Goal: Information Seeking & Learning: Find contact information

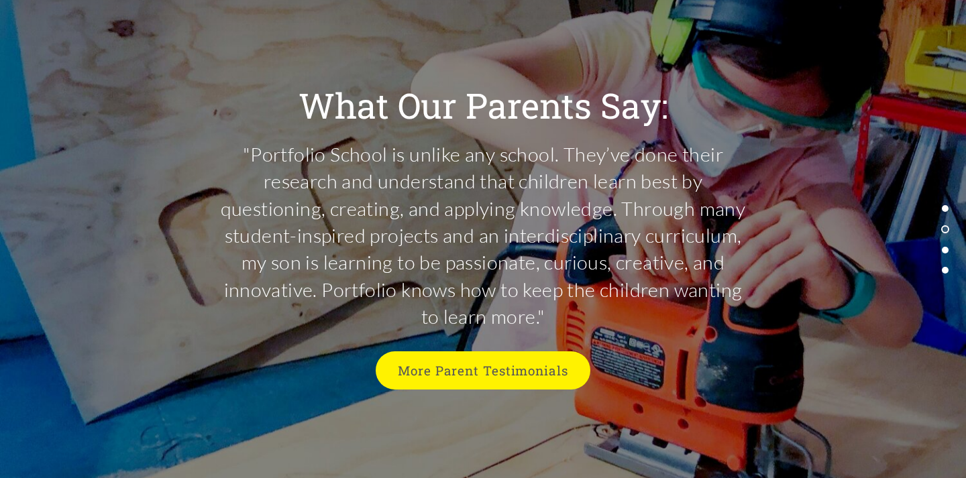
scroll to position [3359, 0]
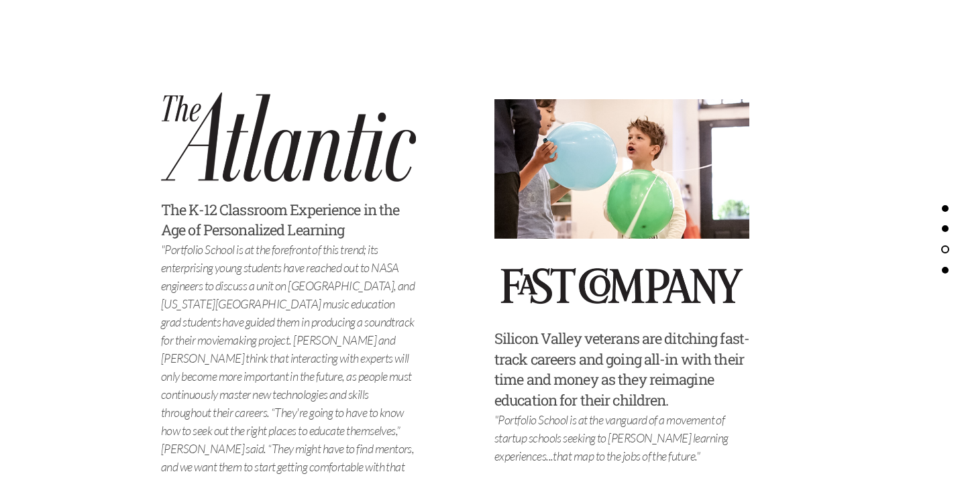
scroll to position [4780, 0]
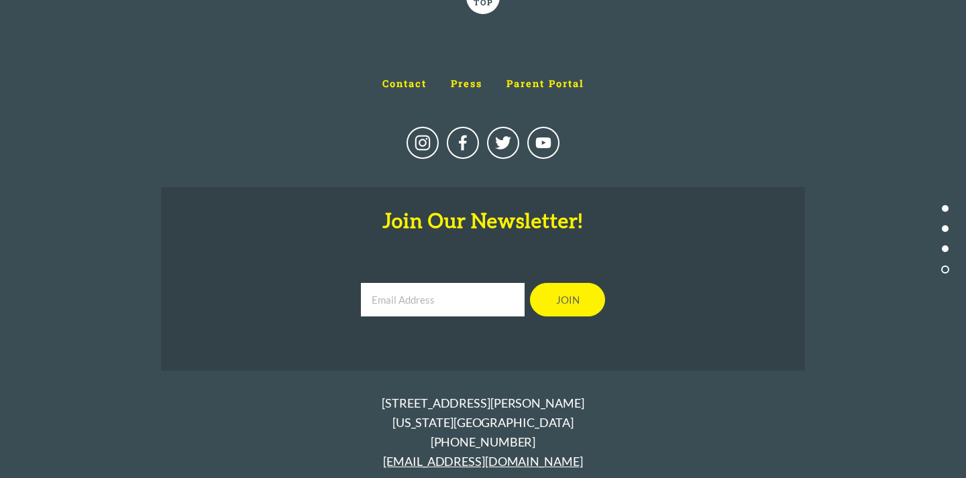
scroll to position [5882, 0]
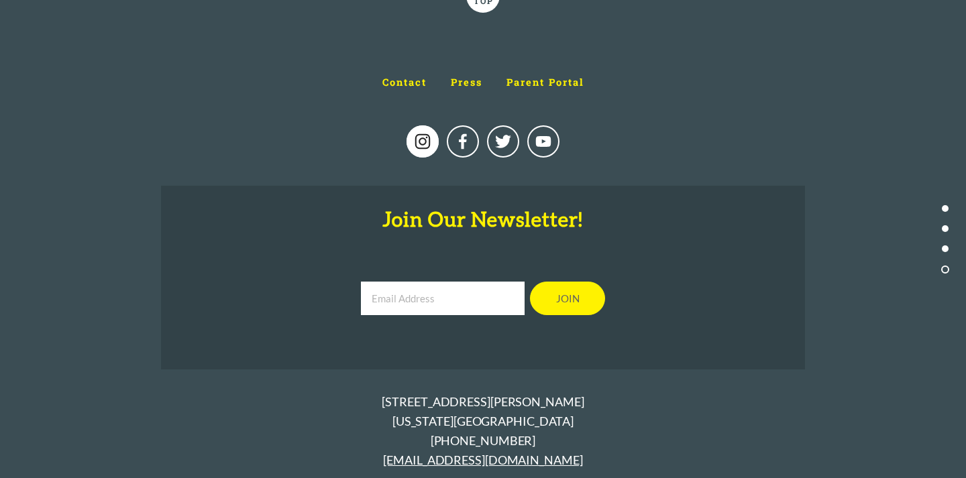
click at [424, 125] on use "Instagram" at bounding box center [423, 141] width 32 height 32
click at [465, 76] on span "Press" at bounding box center [467, 82] width 32 height 13
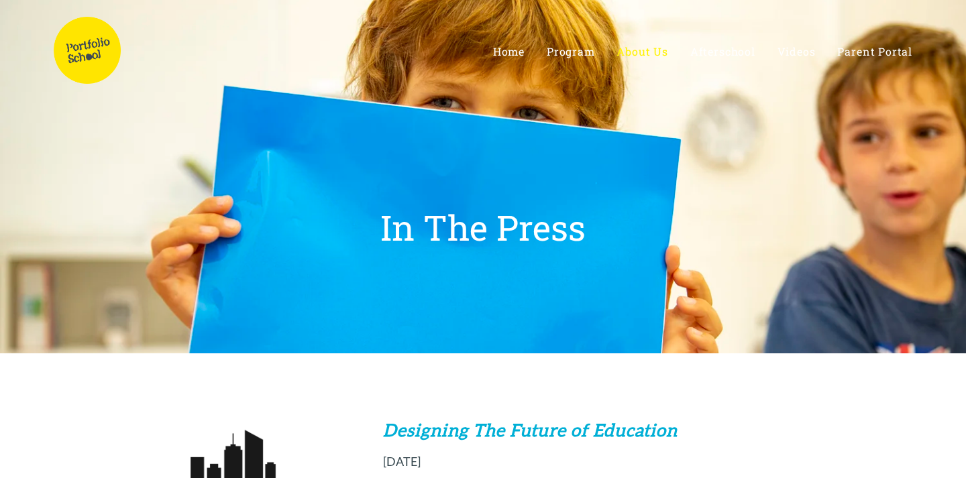
click at [85, 62] on img at bounding box center [87, 50] width 67 height 67
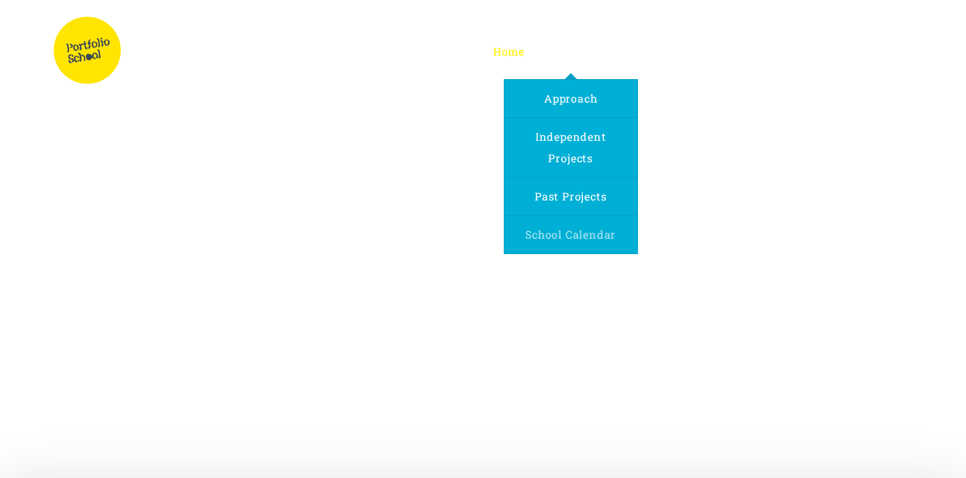
click at [577, 238] on span "School Calendar" at bounding box center [570, 235] width 91 height 14
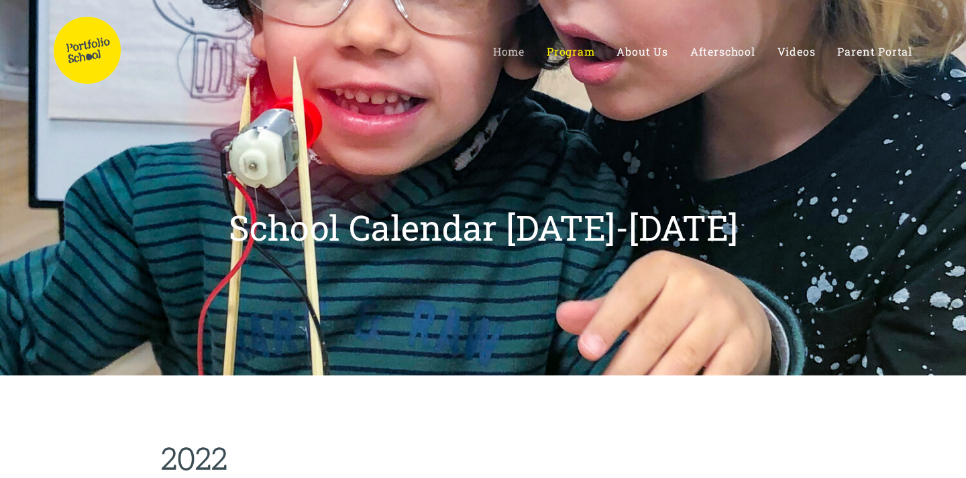
click at [504, 50] on span "Home" at bounding box center [509, 51] width 32 height 14
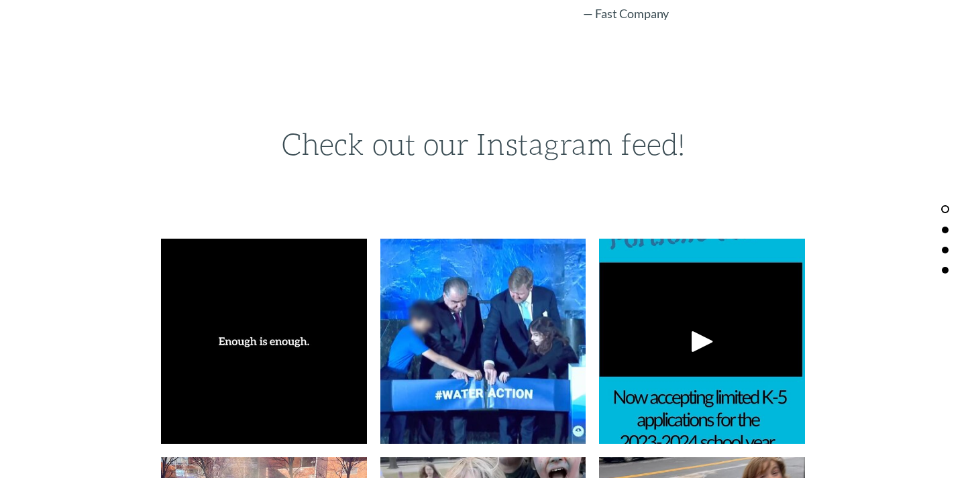
scroll to position [2384, 0]
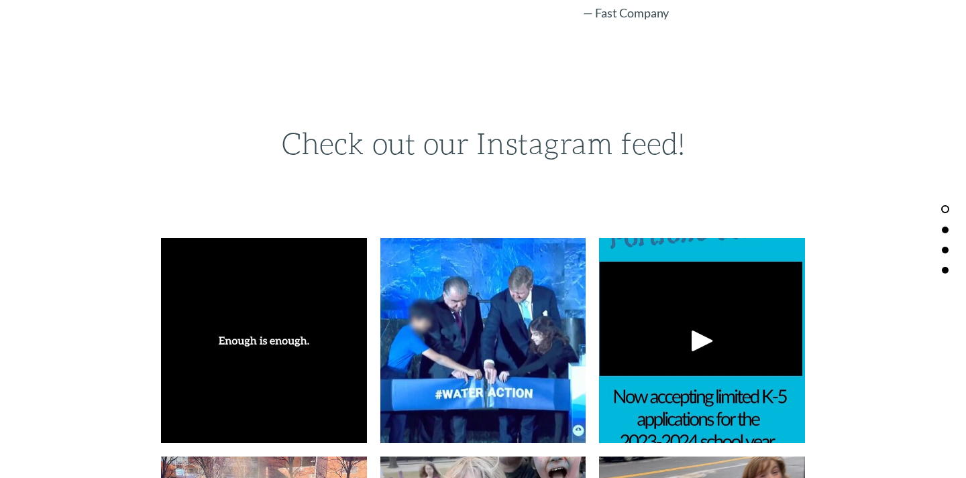
click at [293, 334] on img at bounding box center [264, 341] width 206 height 206
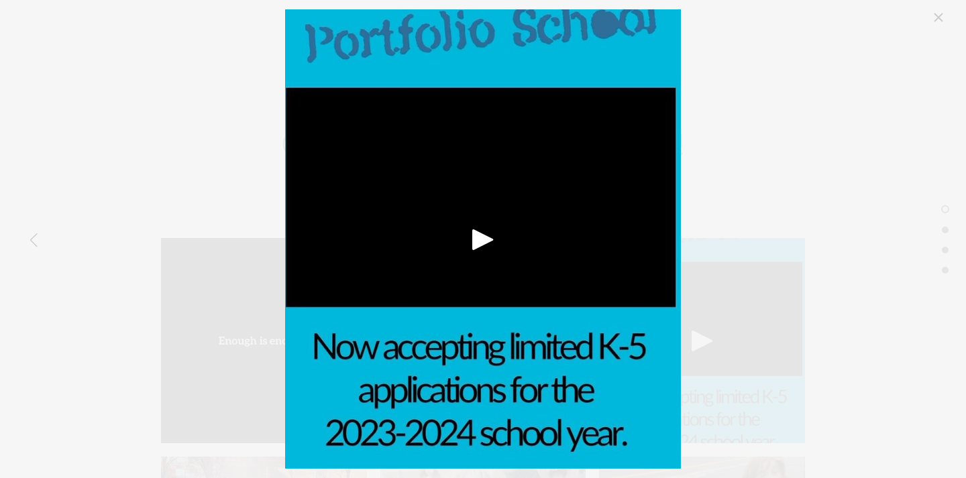
click at [477, 238] on div "Play" at bounding box center [483, 239] width 32 height 32
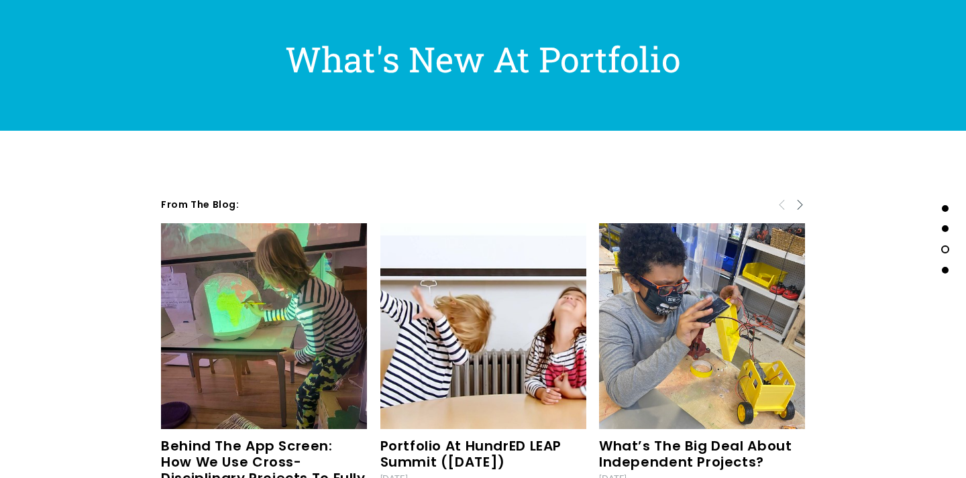
scroll to position [3853, 0]
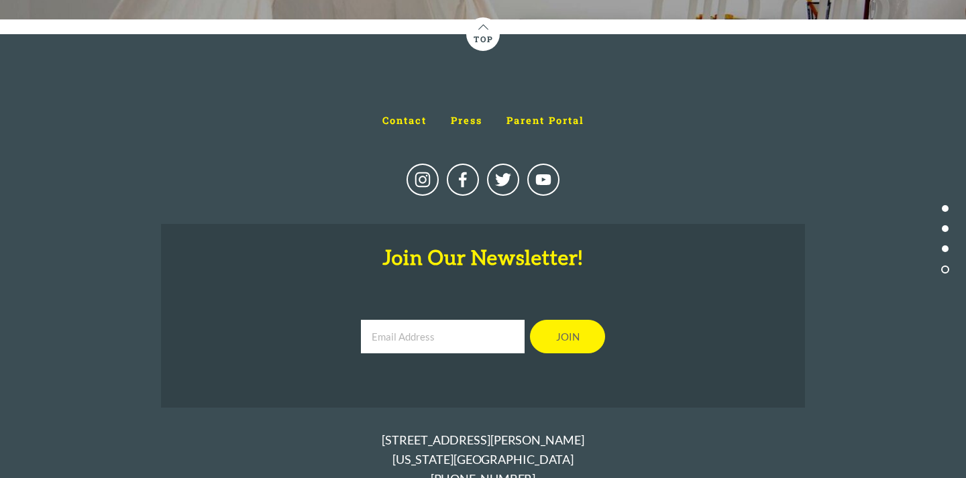
scroll to position [5843, 0]
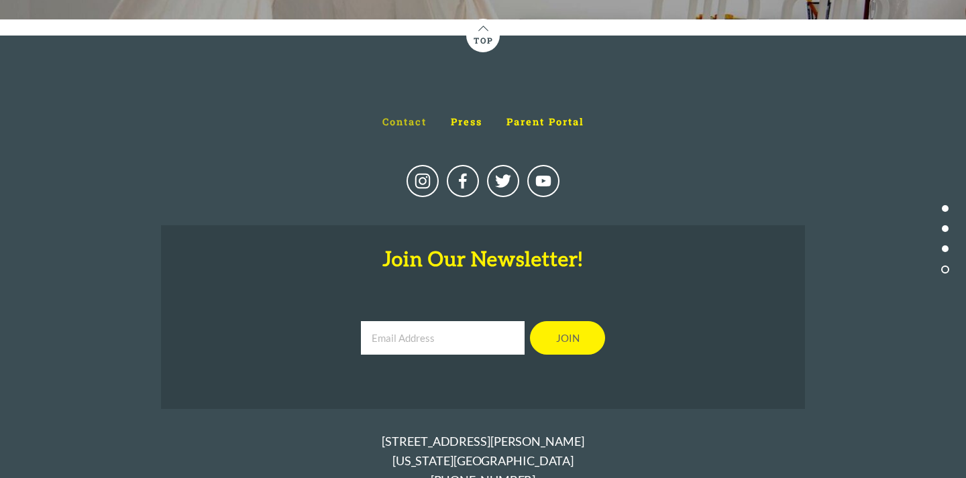
click at [415, 115] on span "Contact" at bounding box center [405, 121] width 44 height 13
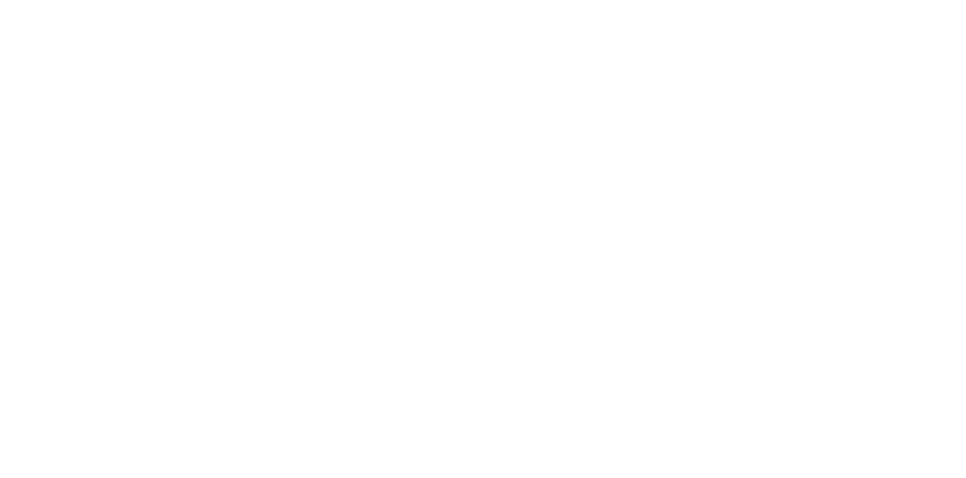
select select "US"
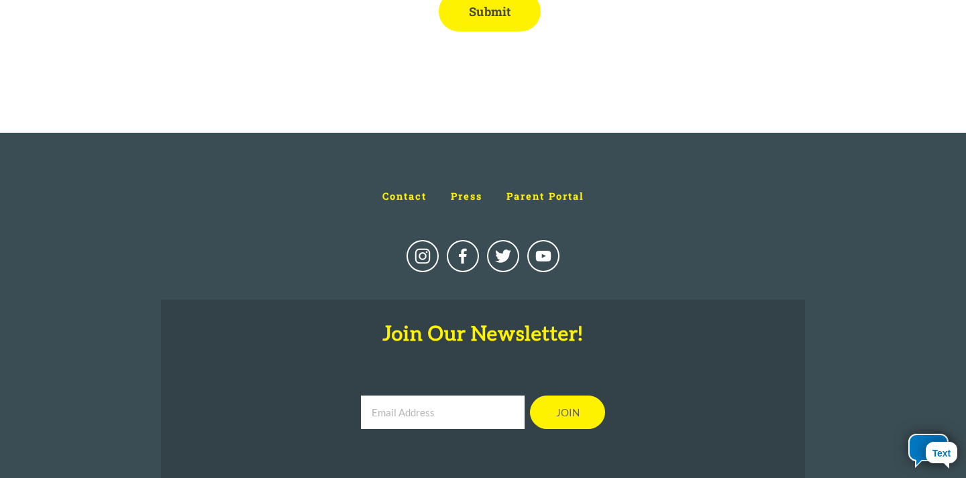
scroll to position [1664, 0]
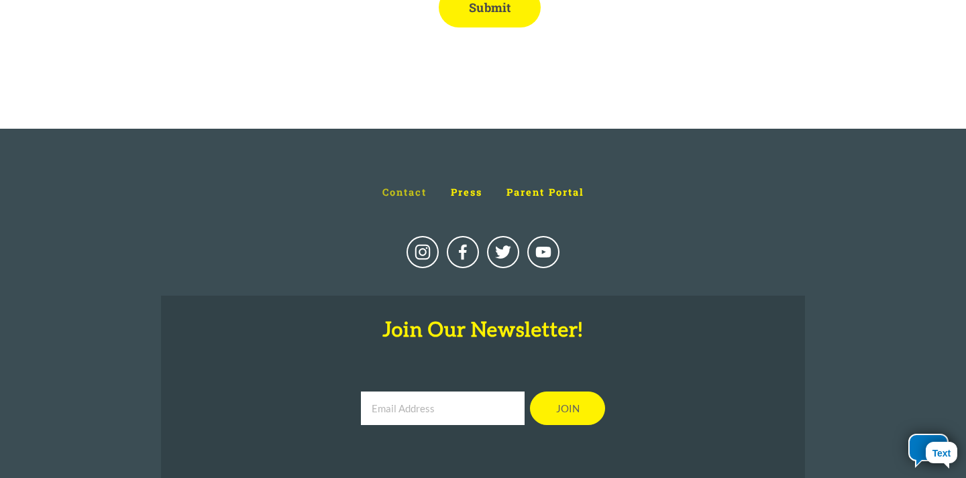
click at [392, 186] on span "Contact" at bounding box center [405, 192] width 44 height 13
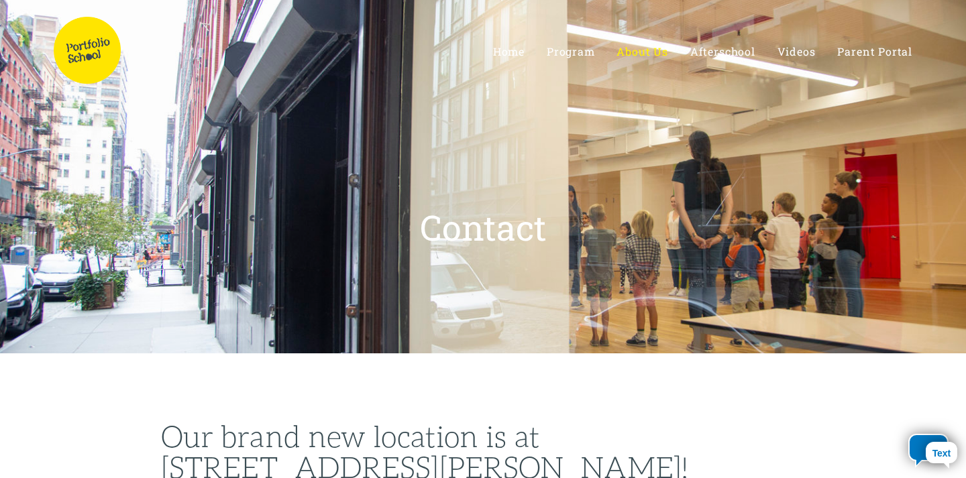
select select "US"
click at [939, 450] on div "Text" at bounding box center [942, 452] width 32 height 21
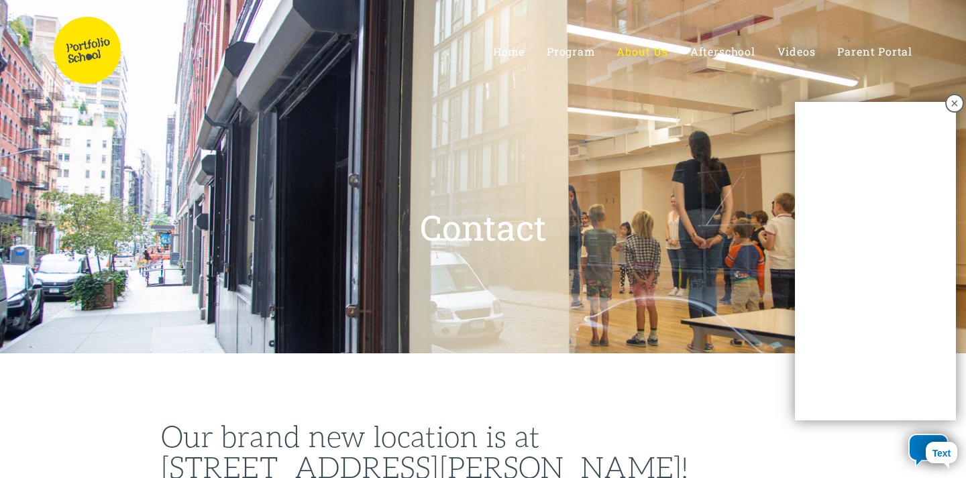
click at [956, 89] on div "Home Program Approach Independent Projects Past Projects About Us Team" at bounding box center [483, 51] width 966 height 103
click at [954, 102] on div "×" at bounding box center [955, 103] width 19 height 19
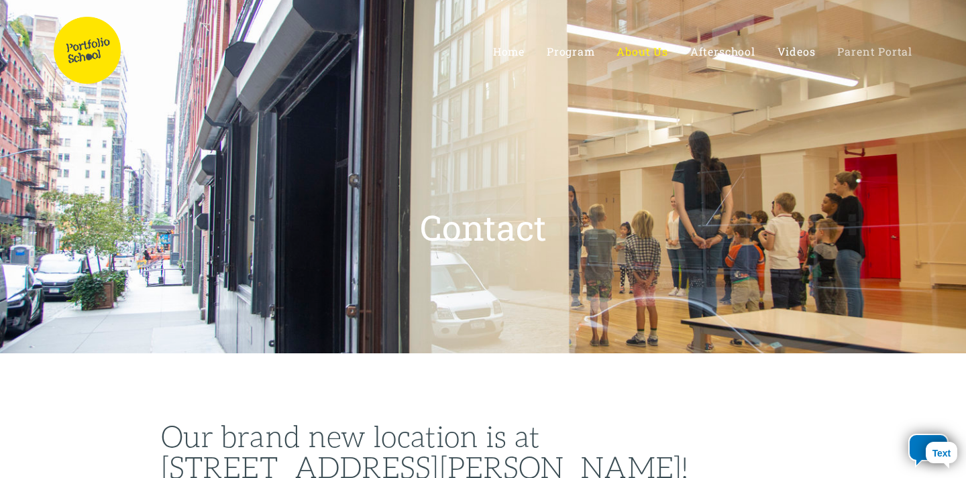
click at [885, 55] on span "Parent Portal" at bounding box center [875, 51] width 75 height 14
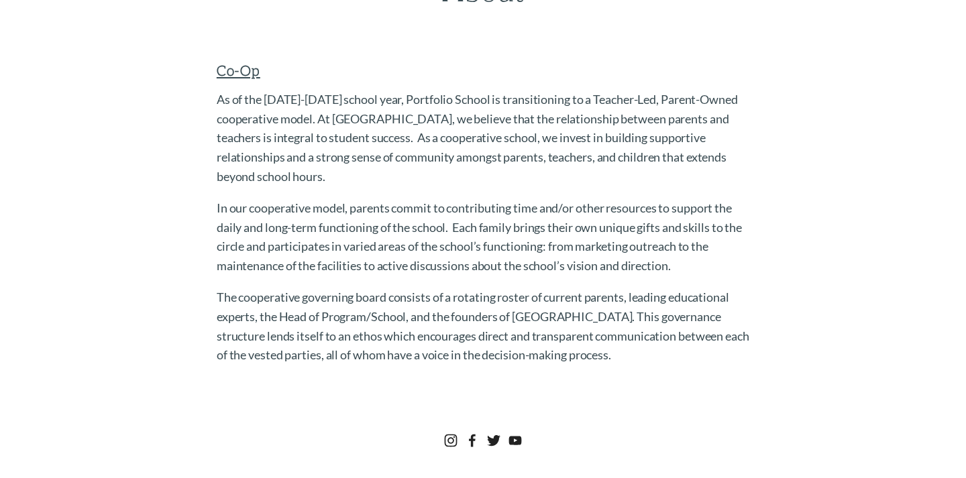
scroll to position [448, 0]
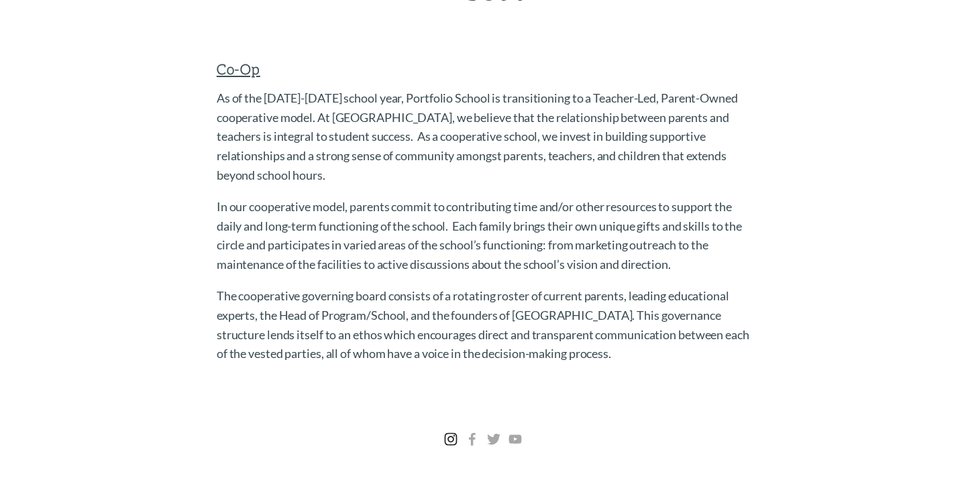
click at [452, 442] on use "Instagram" at bounding box center [451, 440] width 13 height 13
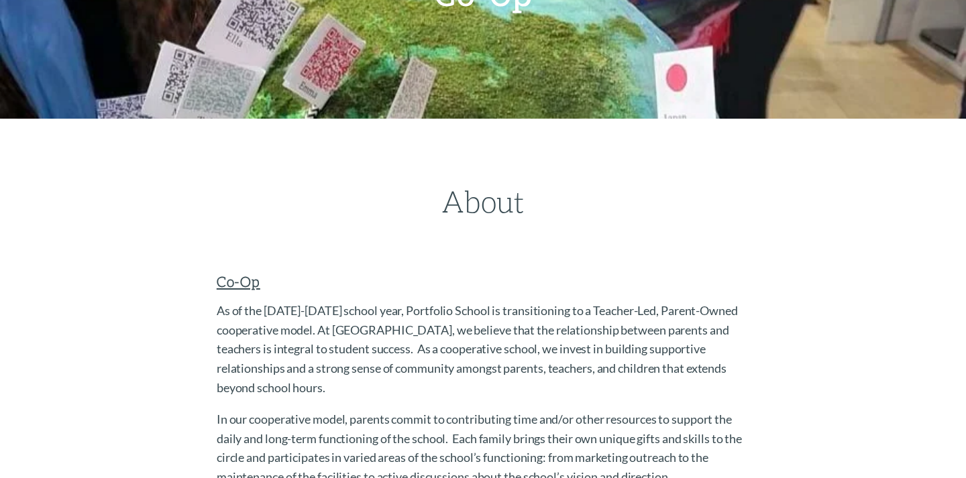
scroll to position [0, 0]
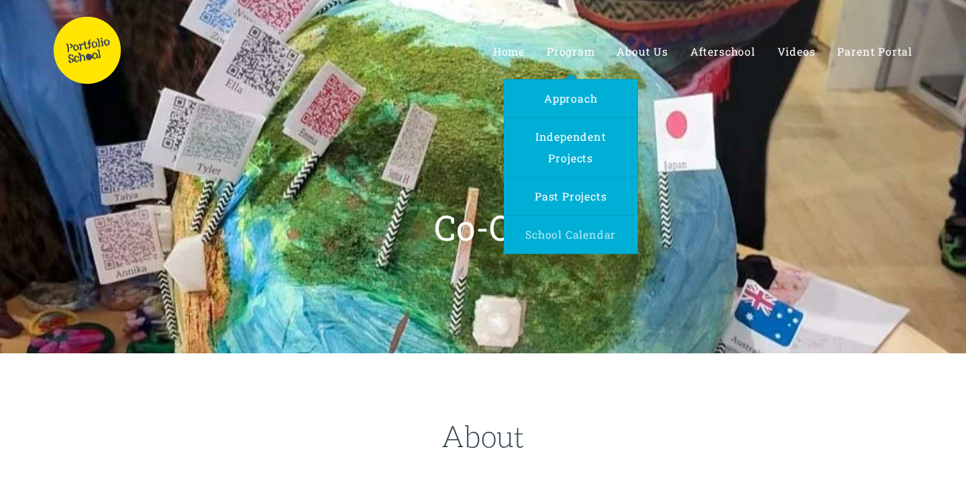
click at [569, 234] on span "School Calendar" at bounding box center [570, 235] width 91 height 14
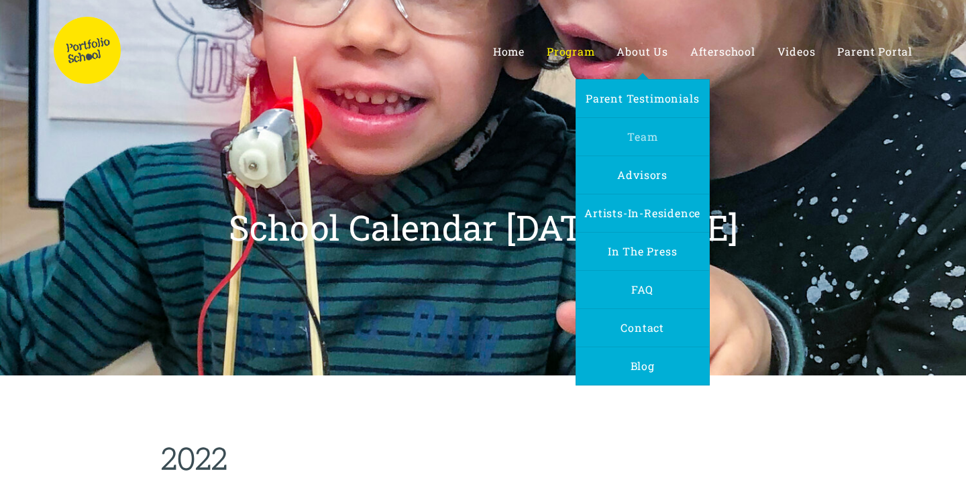
click at [647, 138] on span "Team" at bounding box center [642, 137] width 30 height 14
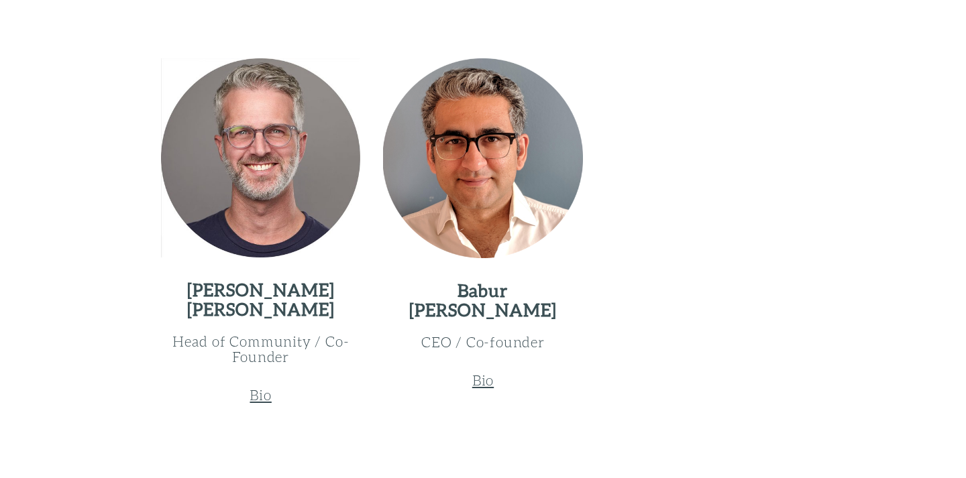
scroll to position [1858, 0]
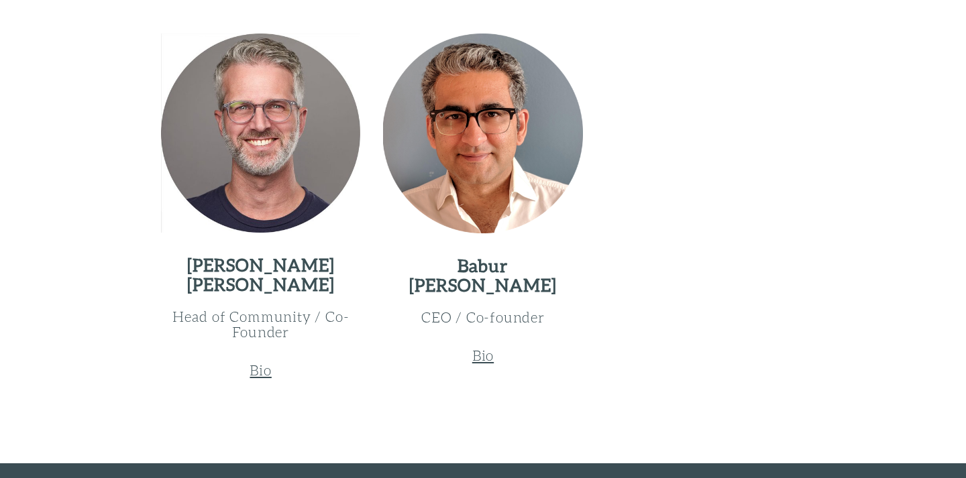
click at [262, 372] on u "Bio" at bounding box center [260, 370] width 21 height 17
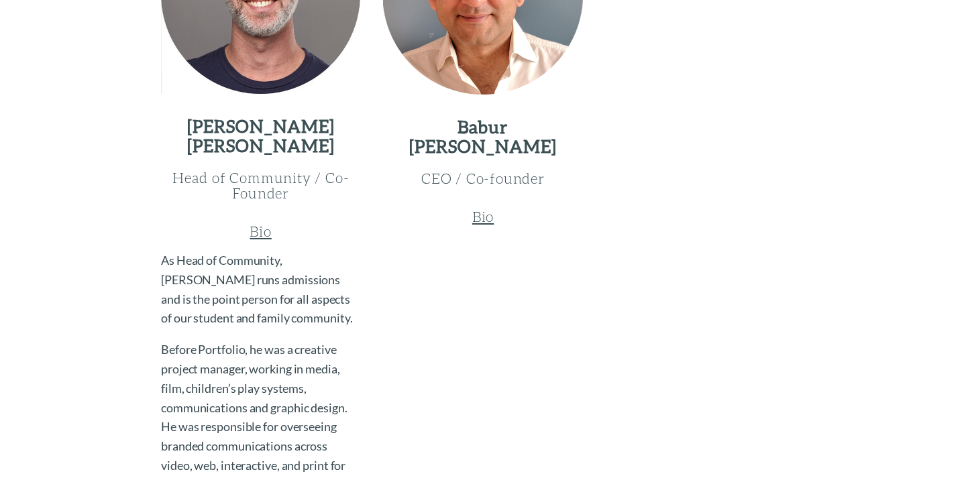
scroll to position [1999, 0]
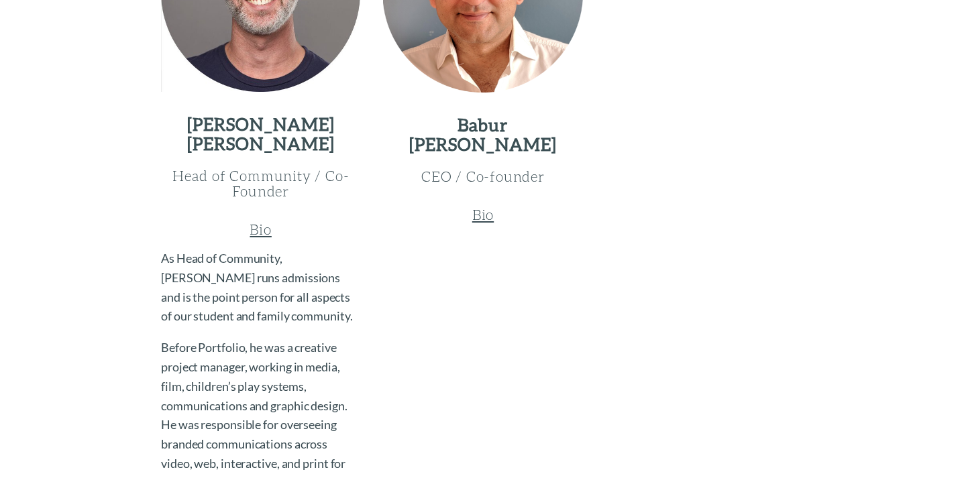
click at [481, 219] on u "Bio" at bounding box center [482, 214] width 21 height 17
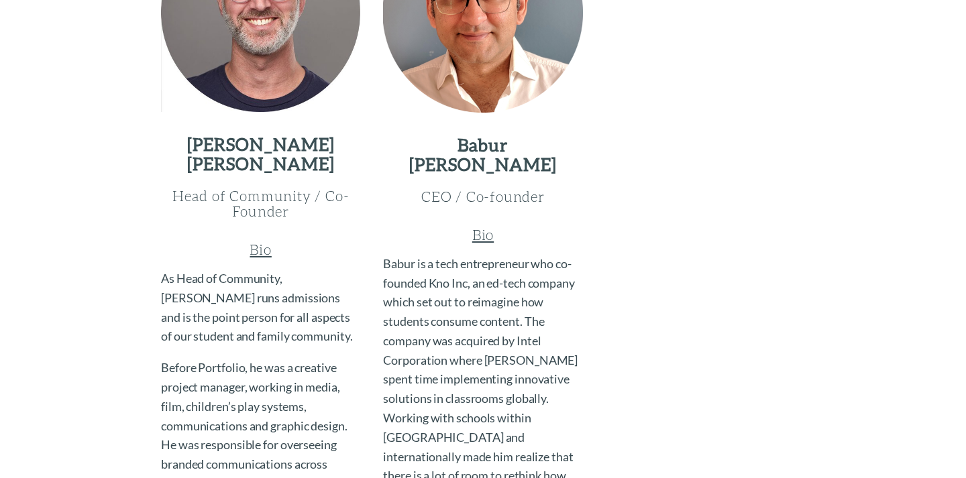
scroll to position [1977, 0]
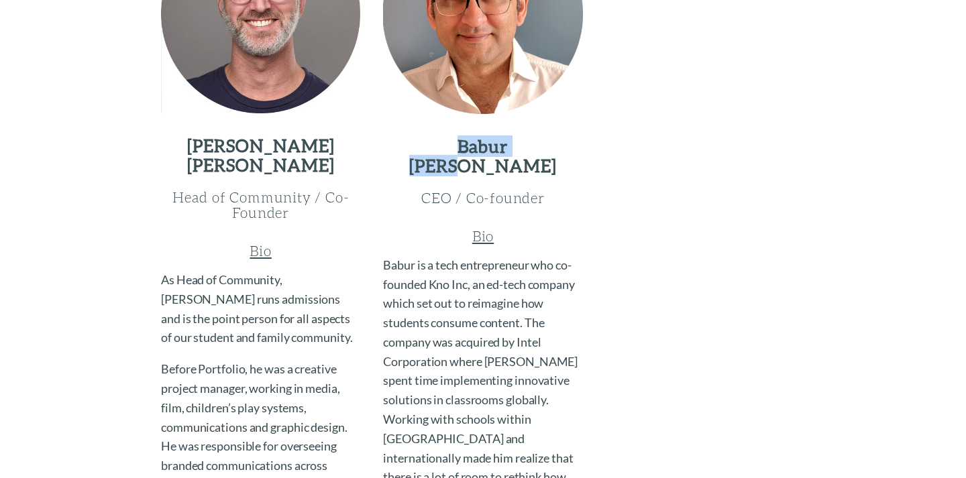
drag, startPoint x: 459, startPoint y: 145, endPoint x: 520, endPoint y: 166, distance: 64.7
click at [520, 166] on h2 "[PERSON_NAME]" at bounding box center [482, 156] width 199 height 39
copy h2 "[PERSON_NAME]"
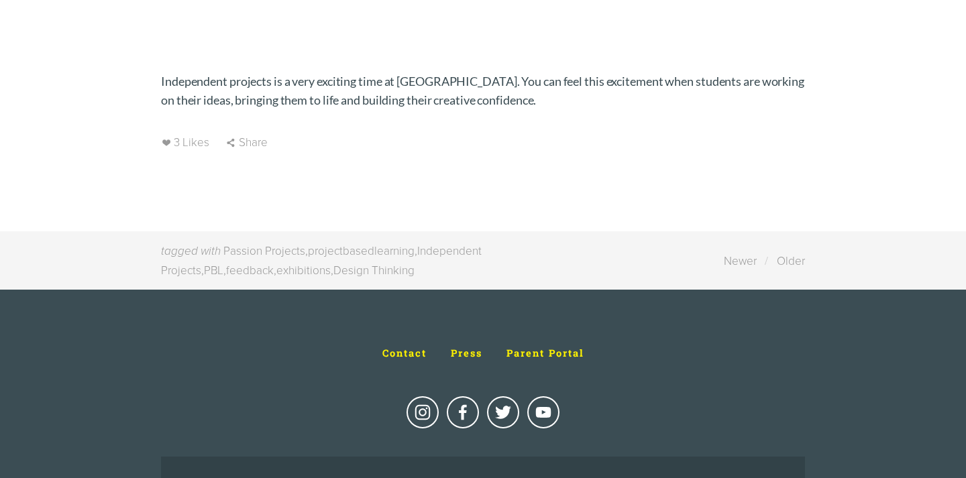
scroll to position [2954, 0]
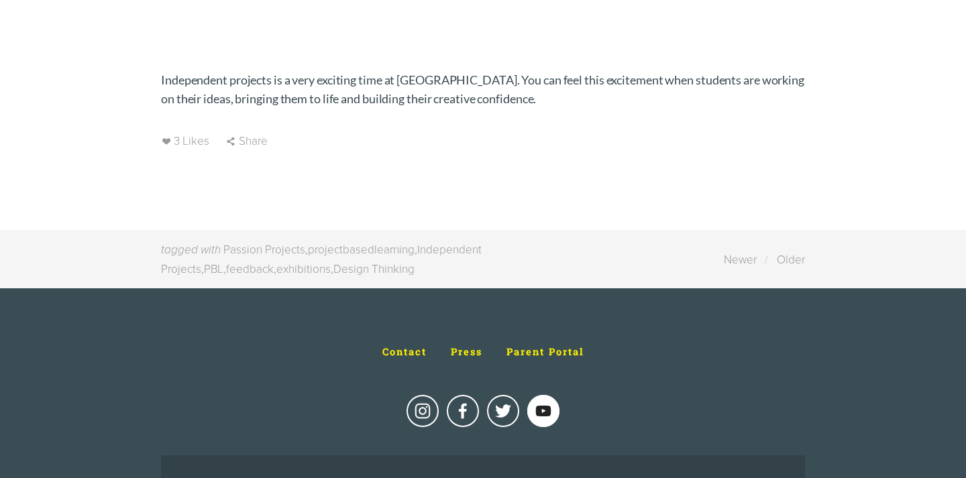
click at [548, 427] on use "Doug Schachtel" at bounding box center [543, 411] width 32 height 32
